Goal: Task Accomplishment & Management: Manage account settings

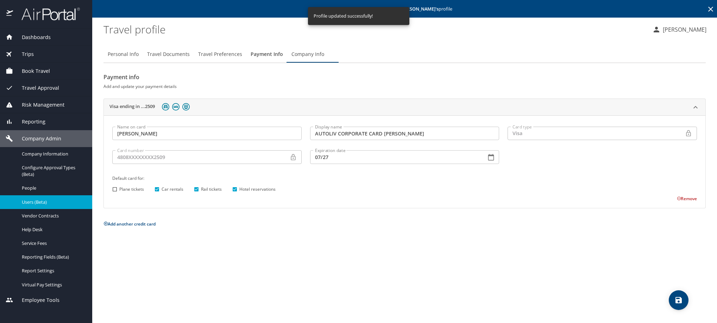
click at [708, 9] on icon at bounding box center [710, 9] width 5 height 5
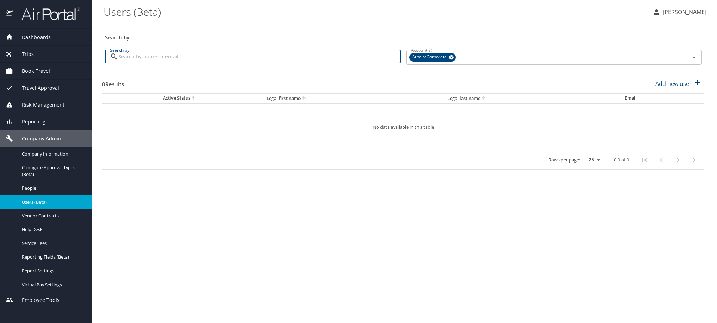
click at [249, 58] on input "Search by" at bounding box center [259, 56] width 282 height 13
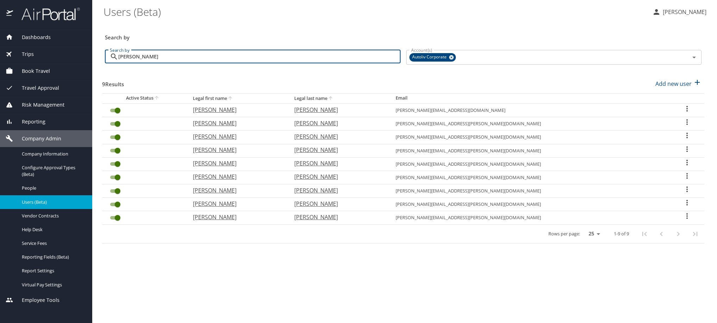
type input "[PERSON_NAME]"
click at [686, 219] on icon "User Search Table" at bounding box center [686, 216] width 1 height 6
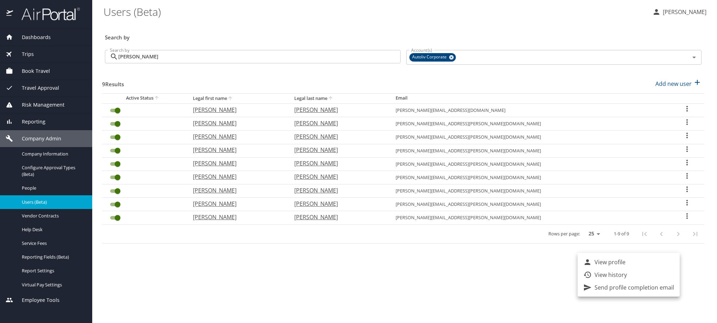
click at [642, 265] on li "View profile" at bounding box center [629, 262] width 102 height 13
select select "US"
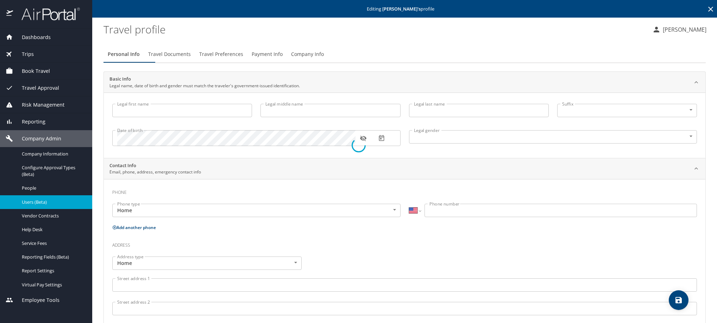
type input "[PERSON_NAME]"
type input "[DEMOGRAPHIC_DATA]"
select select "MX"
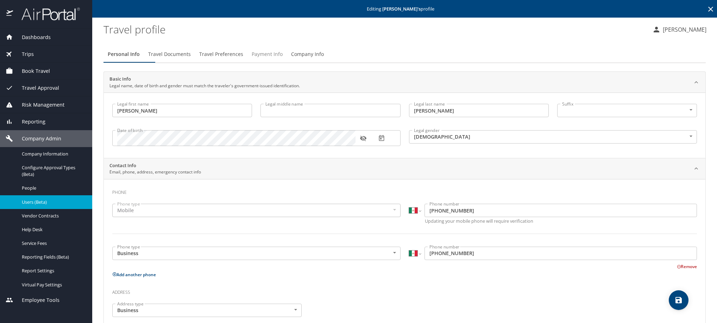
click at [283, 59] on span "Payment Info" at bounding box center [267, 54] width 31 height 9
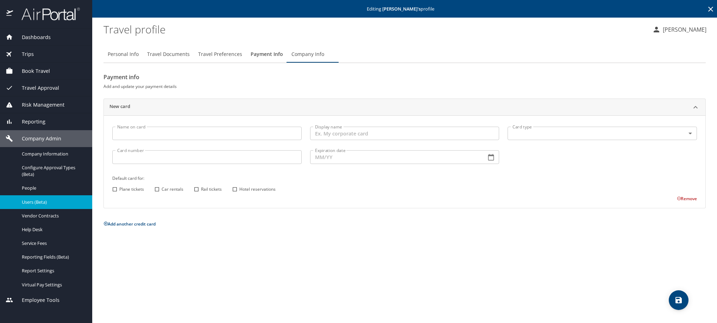
click at [706, 13] on icon at bounding box center [710, 9] width 8 height 8
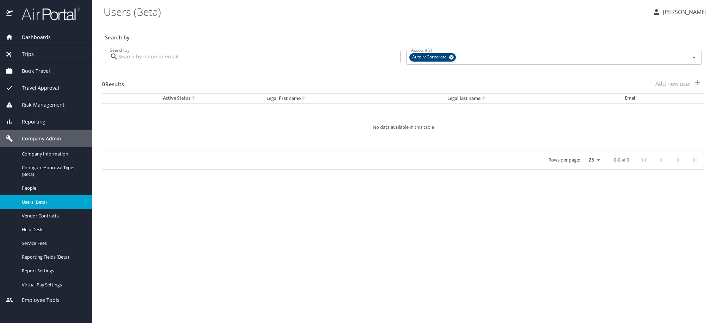
click at [253, 63] on input "Search by" at bounding box center [259, 56] width 282 height 13
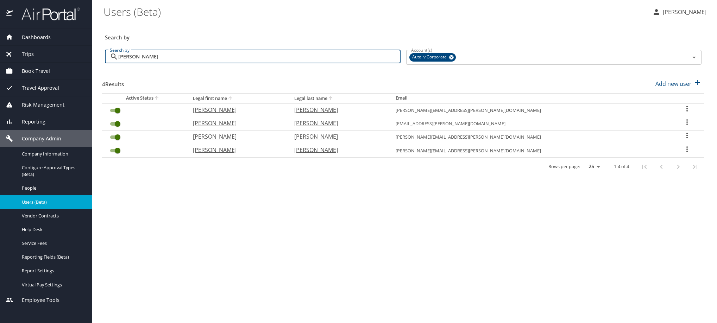
type input "[PERSON_NAME]"
click at [688, 113] on icon "User Search Table" at bounding box center [687, 109] width 8 height 8
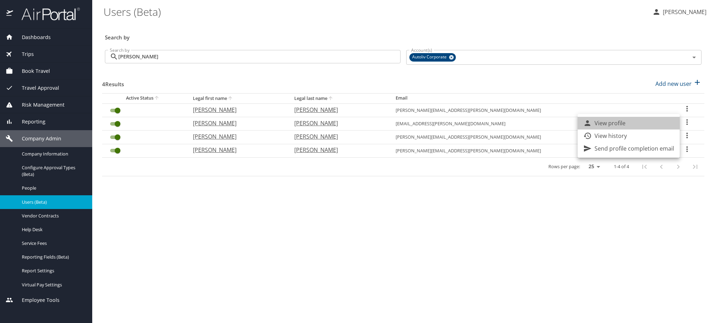
click at [667, 127] on li "View profile" at bounding box center [629, 123] width 102 height 13
select select "US"
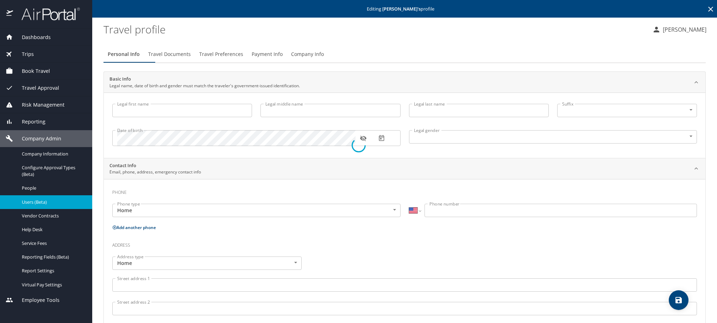
type input "[PERSON_NAME]"
type input "[DEMOGRAPHIC_DATA]"
select select "MX"
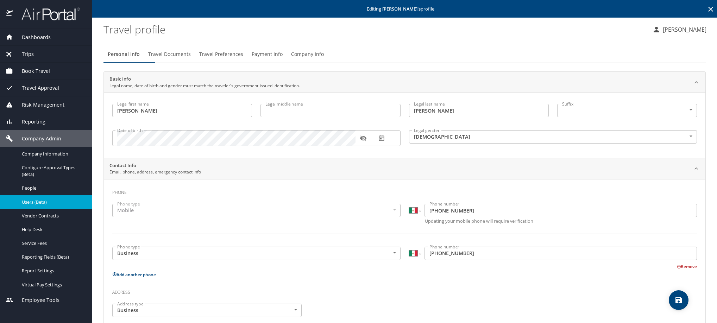
click at [243, 59] on span "Travel Preferences" at bounding box center [221, 54] width 44 height 9
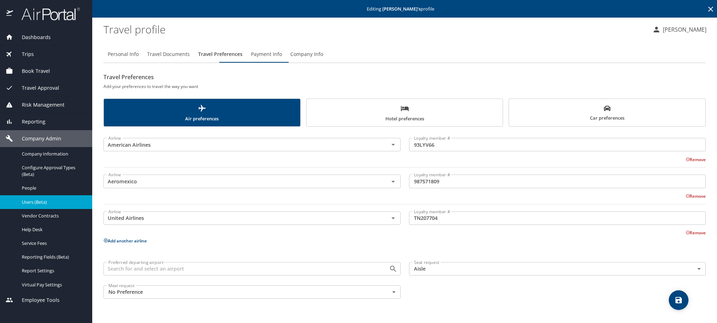
click at [282, 59] on span "Payment Info" at bounding box center [266, 54] width 31 height 9
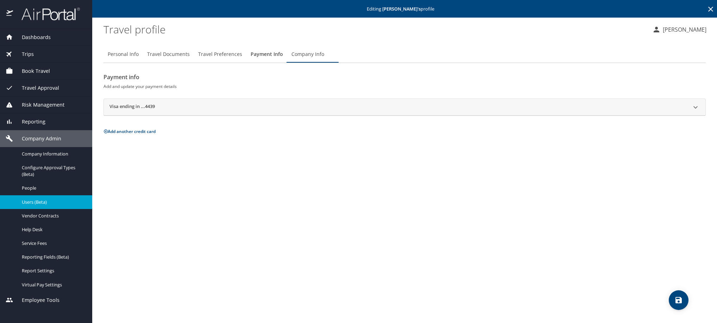
click at [129, 112] on h2 "Visa ending in ...4439" at bounding box center [131, 107] width 45 height 8
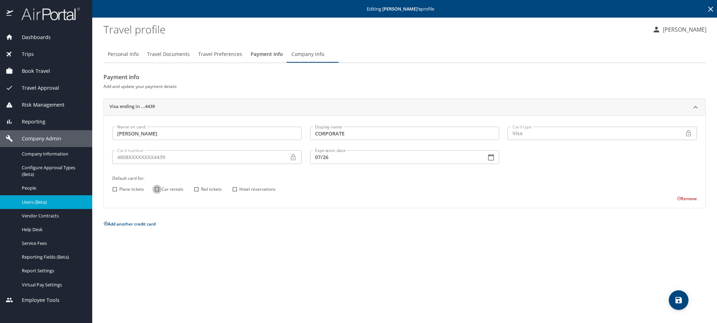
drag, startPoint x: 155, startPoint y: 207, endPoint x: 181, endPoint y: 210, distance: 25.9
click at [155, 194] on input "Car rentals" at bounding box center [156, 189] width 9 height 9
checkbox input "true"
click at [197, 194] on input "Rail tickets" at bounding box center [196, 189] width 9 height 9
checkbox input "true"
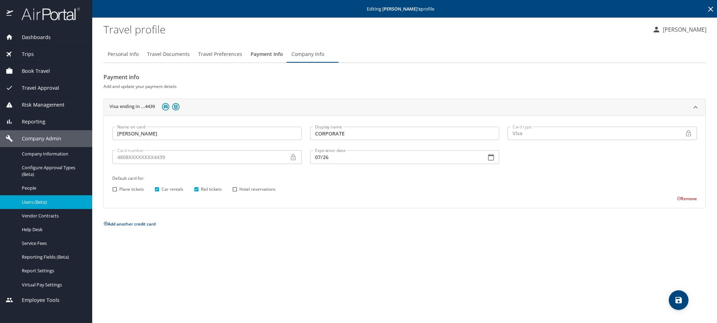
click at [233, 194] on input "Hotel reservations" at bounding box center [234, 189] width 9 height 9
checkbox input "true"
click at [679, 300] on icon "save" at bounding box center [678, 300] width 6 height 6
